Goal: Navigation & Orientation: Find specific page/section

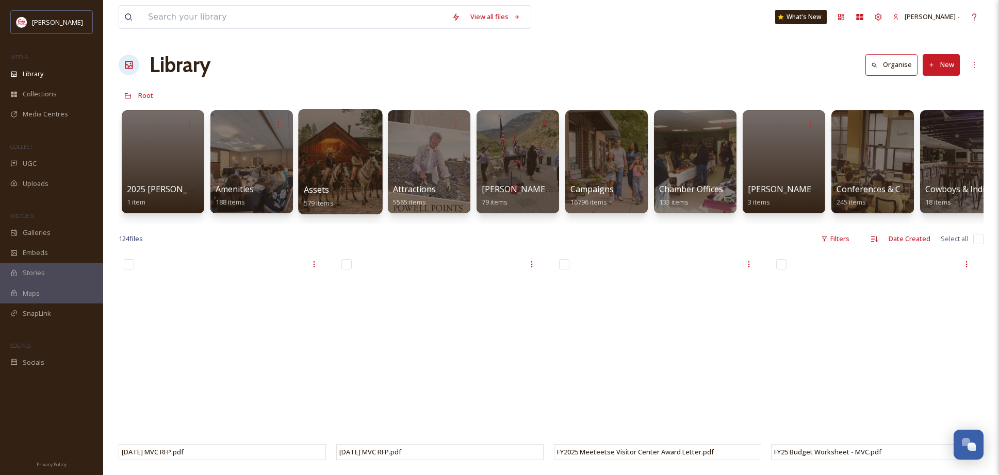
click at [340, 160] on div at bounding box center [340, 161] width 84 height 105
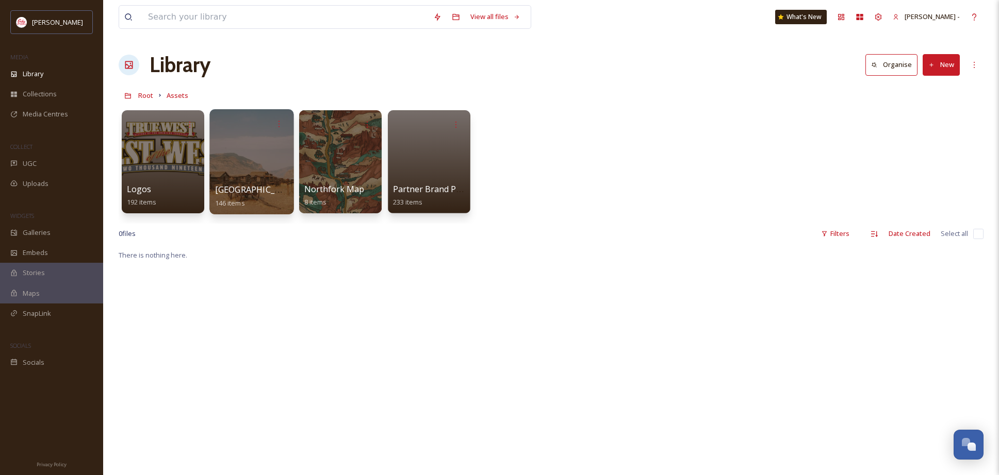
click at [280, 170] on div at bounding box center [251, 161] width 84 height 105
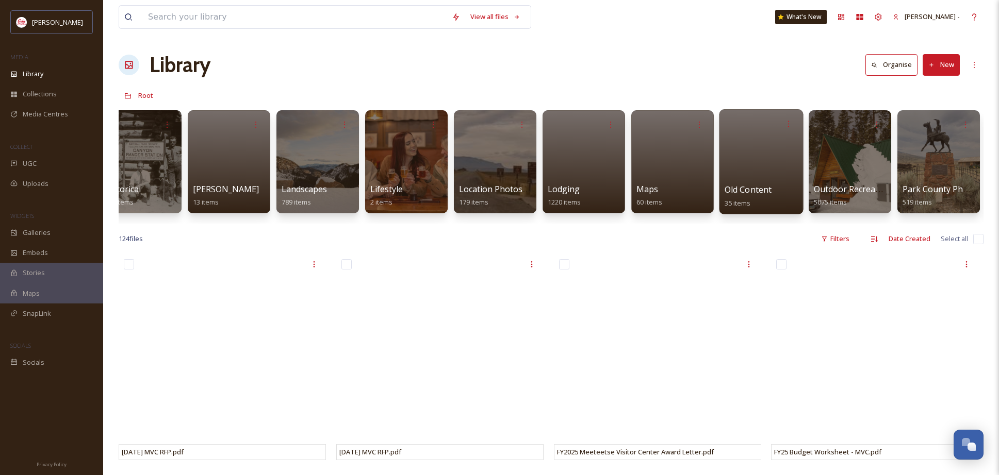
scroll to position [0, 1443]
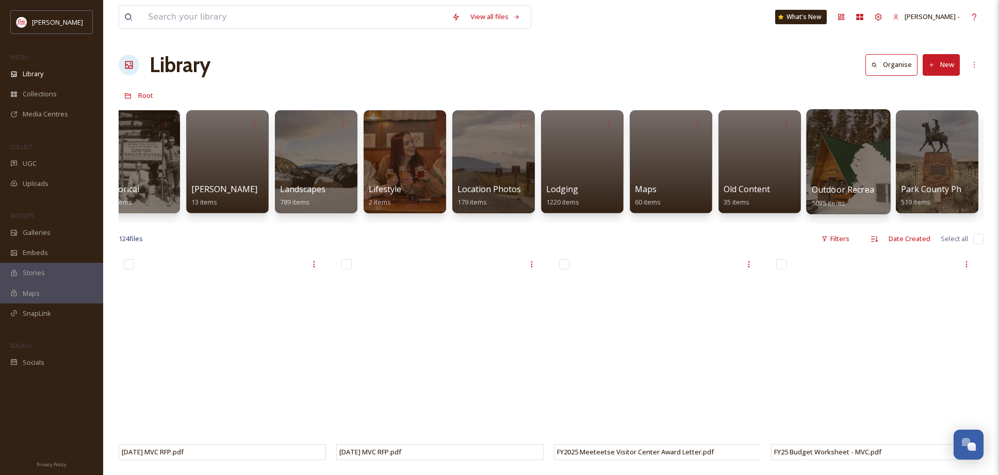
click at [844, 182] on div at bounding box center [848, 161] width 84 height 105
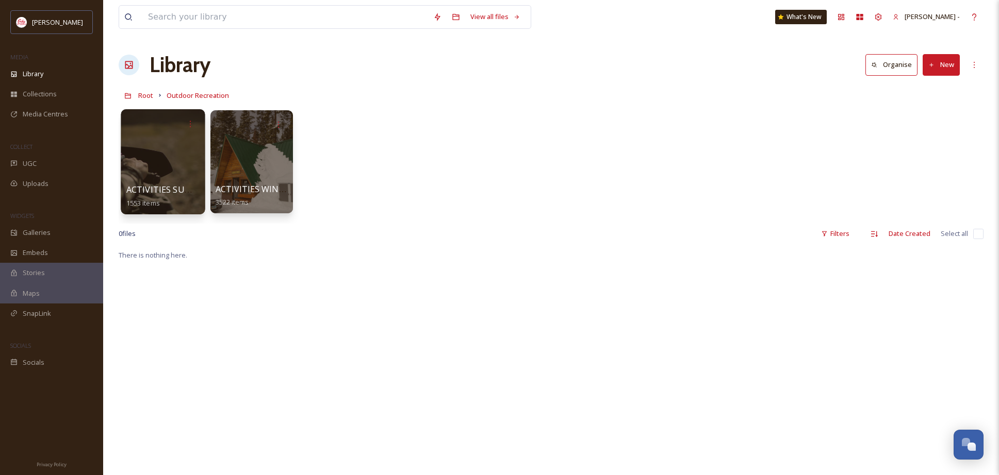
click at [185, 156] on div at bounding box center [163, 161] width 84 height 105
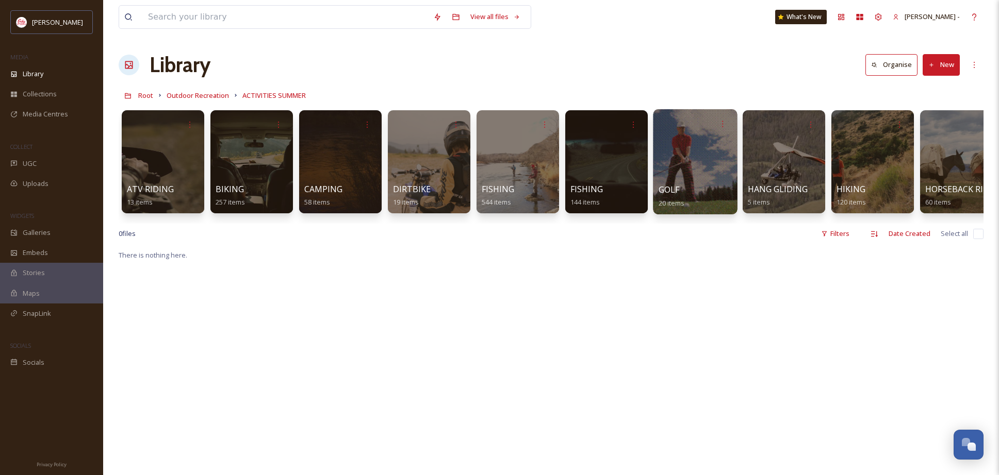
click at [715, 170] on div at bounding box center [695, 161] width 84 height 105
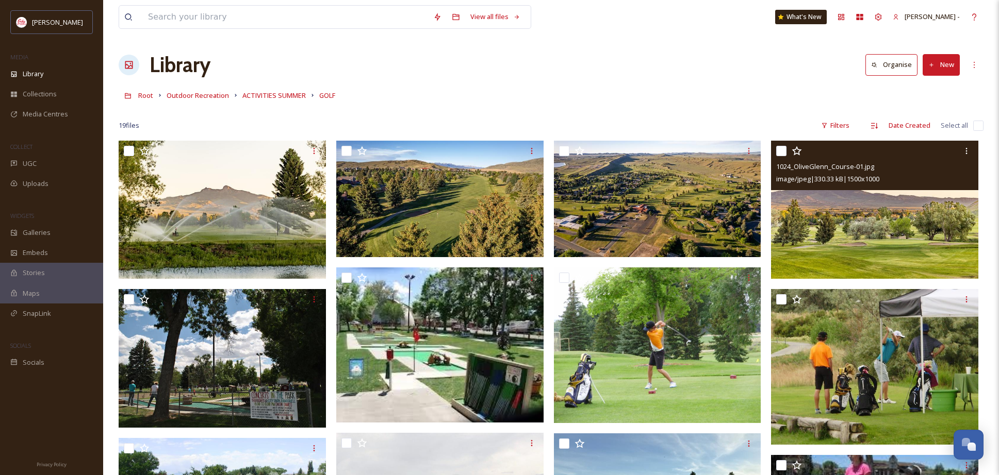
click at [920, 241] on img at bounding box center [874, 210] width 207 height 138
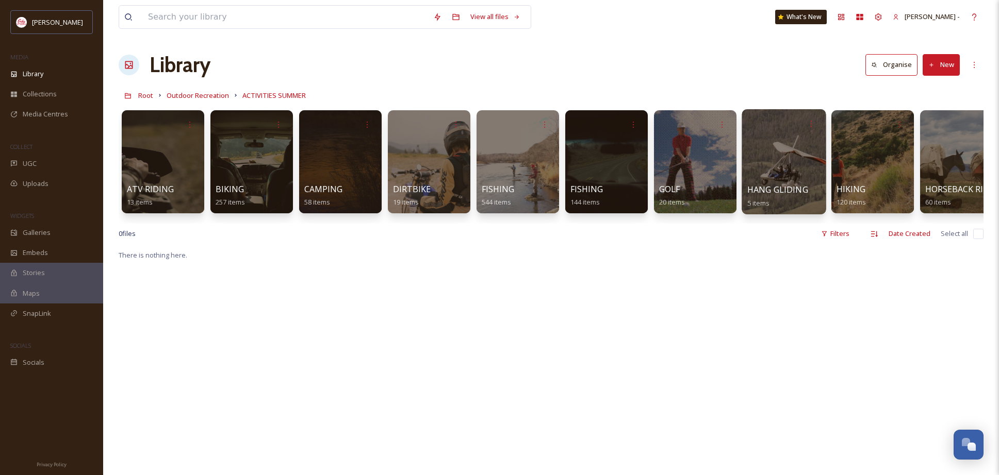
click at [792, 161] on div at bounding box center [784, 161] width 84 height 105
click at [874, 184] on div "HIKING 120 items" at bounding box center [873, 197] width 74 height 26
click at [869, 150] on div at bounding box center [872, 161] width 84 height 105
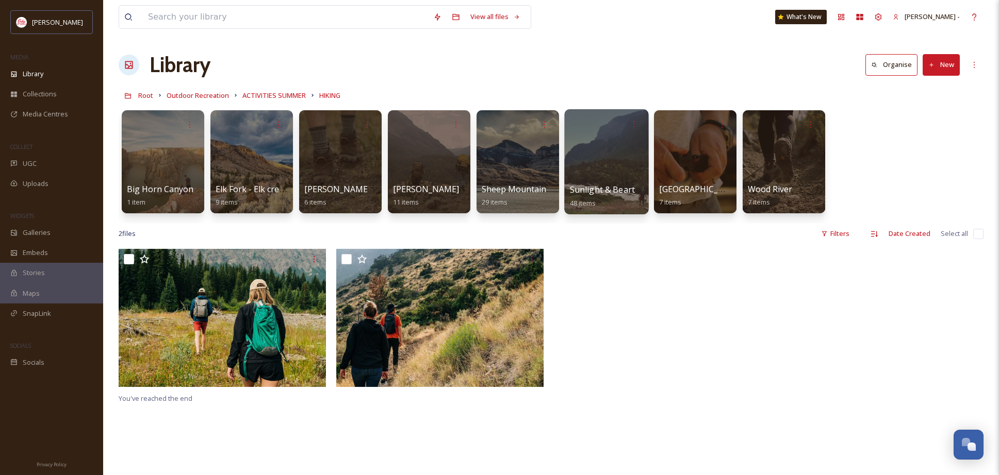
click at [611, 160] on div at bounding box center [606, 161] width 84 height 105
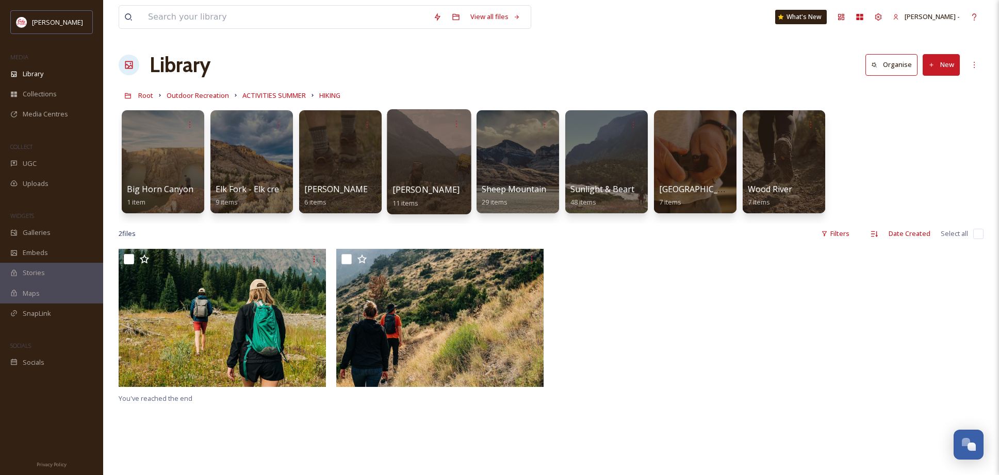
click at [414, 158] on div at bounding box center [429, 161] width 84 height 105
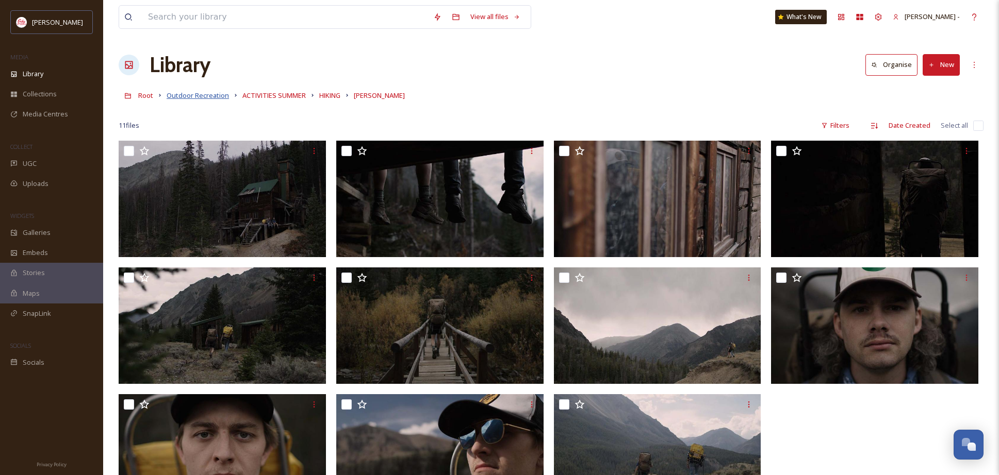
click at [184, 96] on span "Outdoor Recreation" at bounding box center [198, 95] width 62 height 9
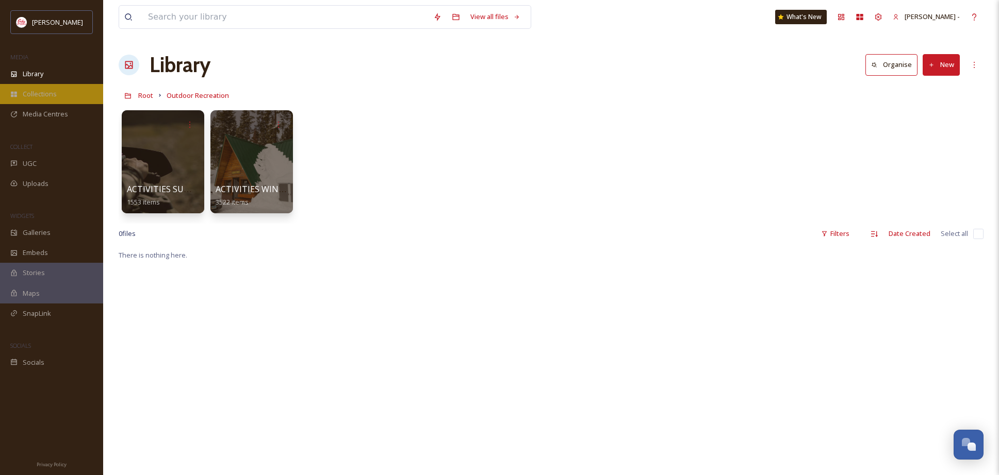
click at [52, 99] on div "Collections" at bounding box center [51, 94] width 103 height 20
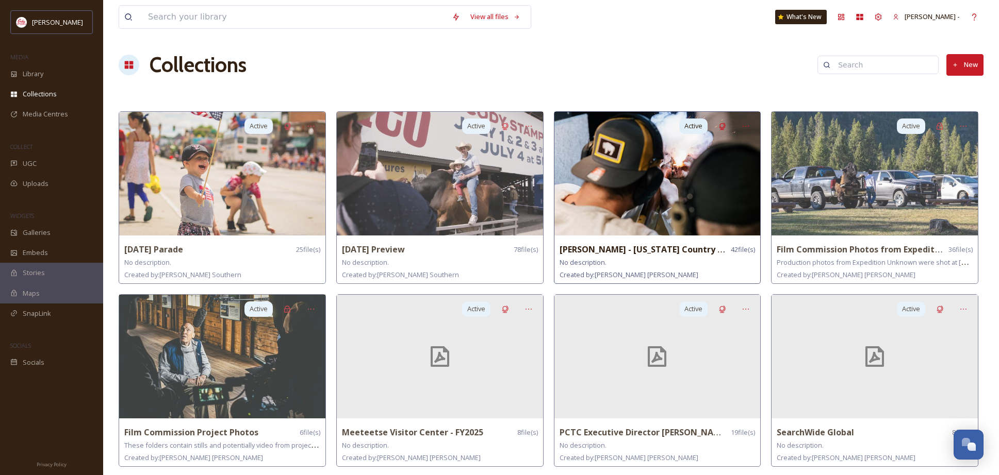
scroll to position [1, 0]
